Goal: Transaction & Acquisition: Purchase product/service

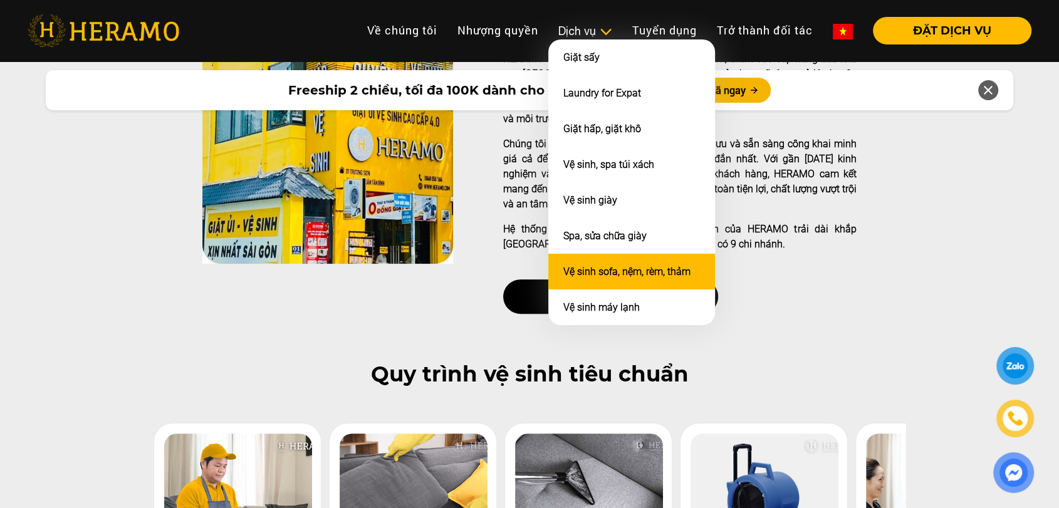
click at [601, 271] on link "Vệ sinh sofa, nệm, rèm, thảm" at bounding box center [626, 272] width 127 height 12
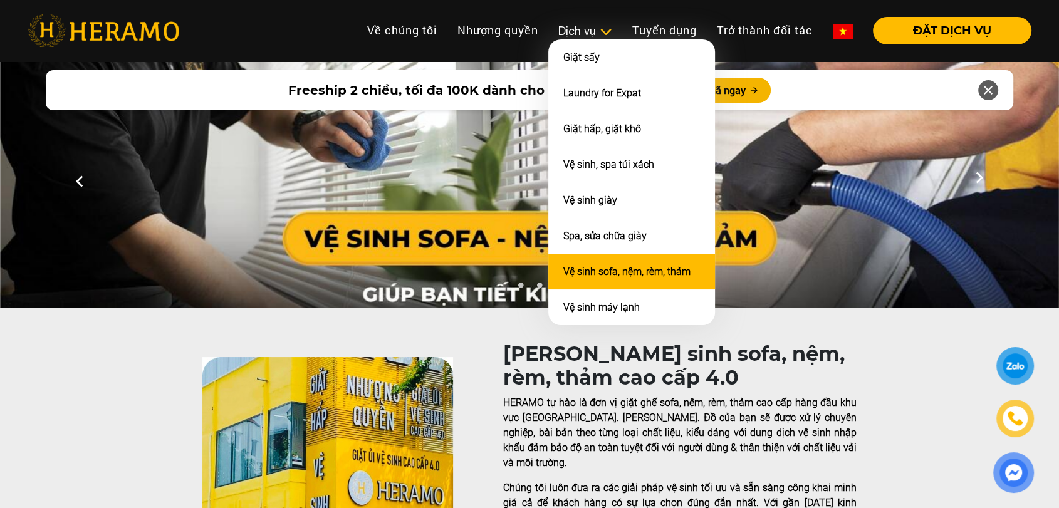
click at [603, 277] on link "Vệ sinh sofa, nệm, rèm, thảm" at bounding box center [626, 272] width 127 height 12
click at [596, 271] on link "Vệ sinh sofa, nệm, rèm, thảm" at bounding box center [626, 272] width 127 height 12
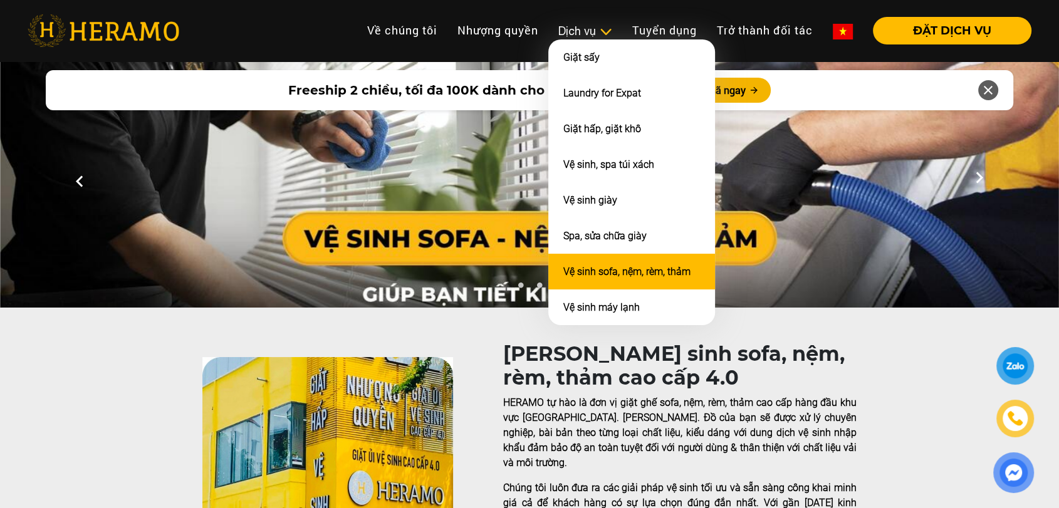
click at [584, 268] on link "Vệ sinh sofa, nệm, rèm, thảm" at bounding box center [626, 272] width 127 height 12
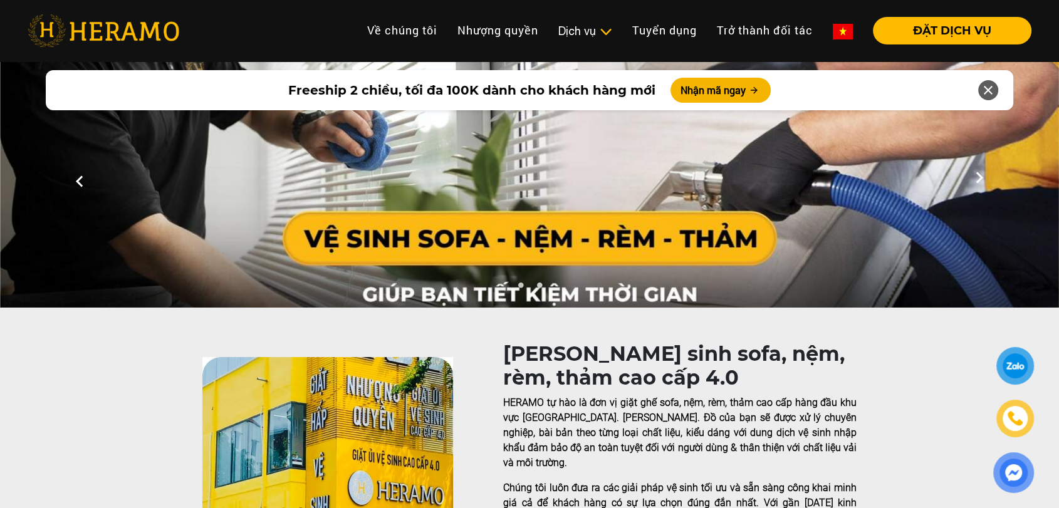
click at [503, 391] on div "HERAMO - Vệ sinh sofa, nệm, rèm, thảm cao cấp 4.0 HERAMO tự hào là đơn vị giặt …" at bounding box center [679, 505] width 353 height 326
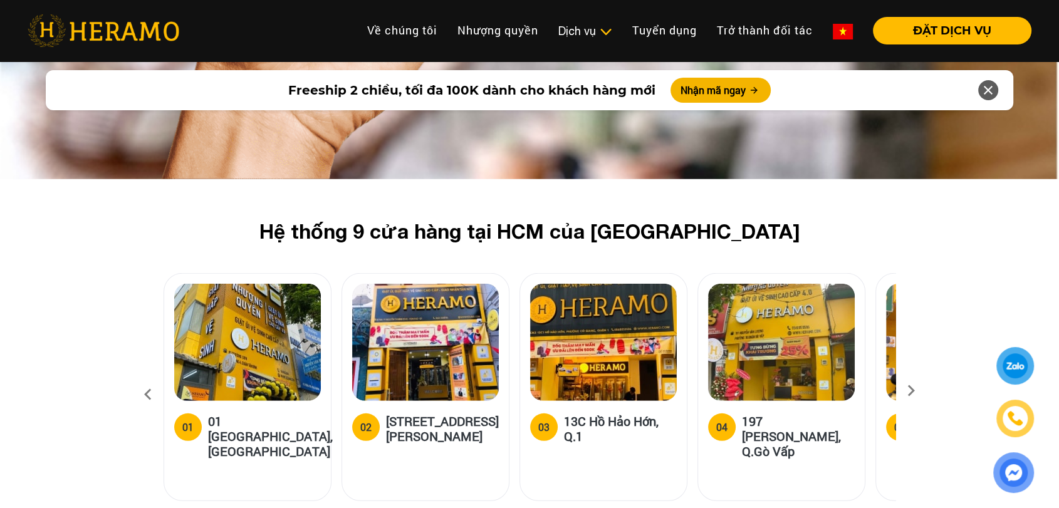
scroll to position [3751, 0]
